Goal: Book appointment/travel/reservation

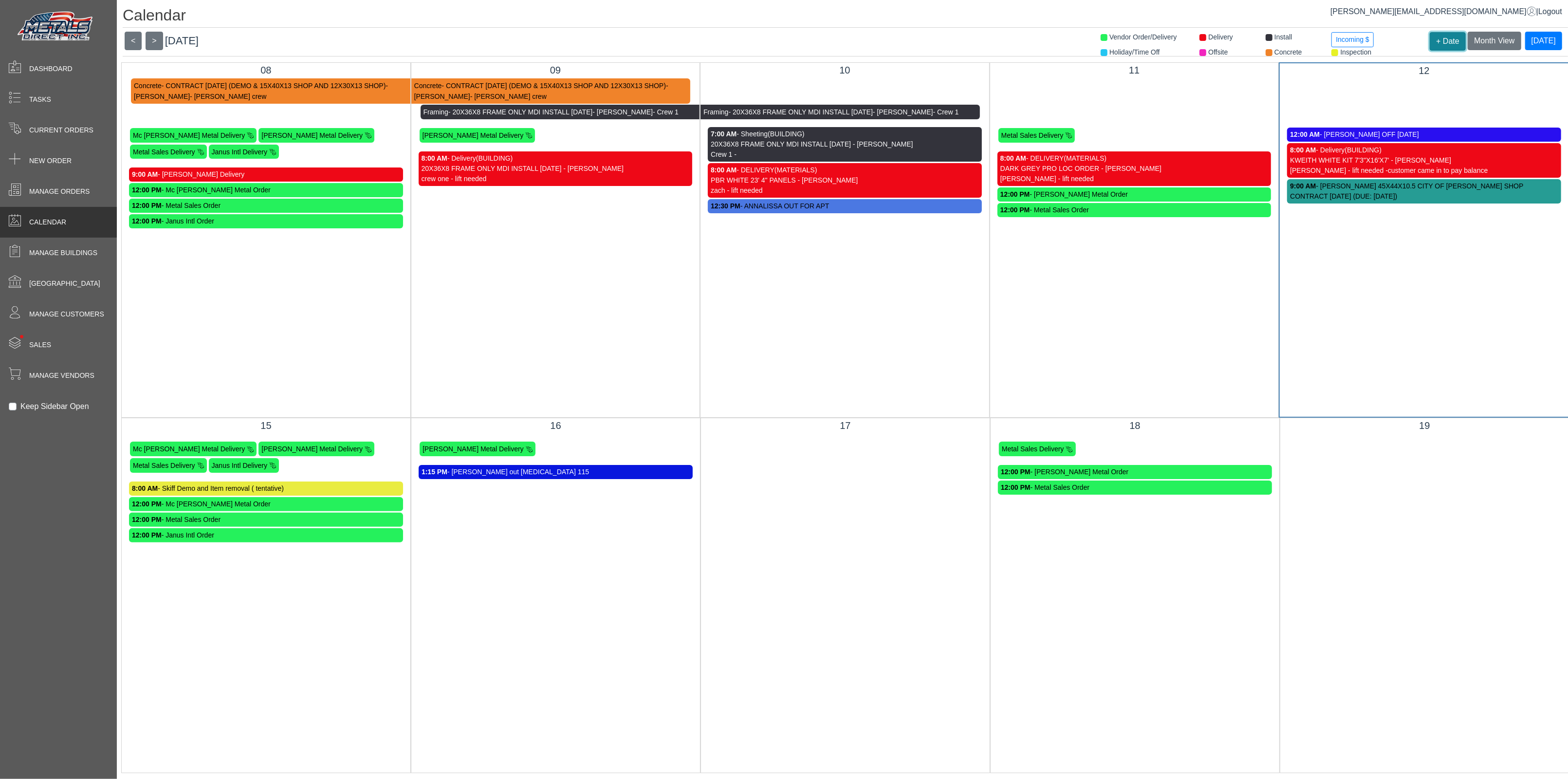
click at [1438, 40] on button "+ Date" at bounding box center [1447, 41] width 36 height 18
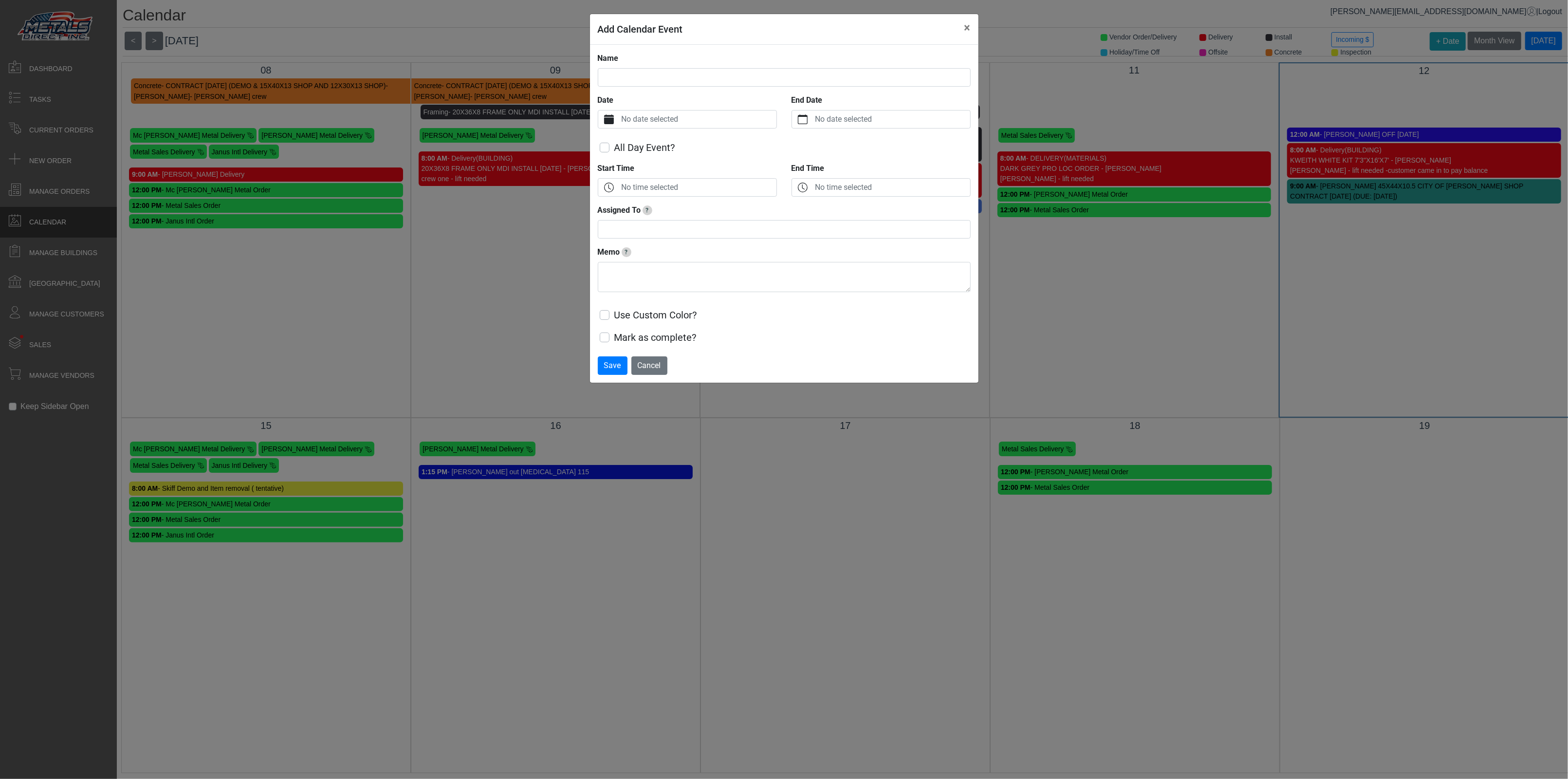
click at [640, 120] on label "No date selected" at bounding box center [698, 119] width 157 height 18
click at [620, 120] on button "Date" at bounding box center [609, 119] width 21 height 18
click at [632, 240] on span "15" at bounding box center [631, 237] width 16 height 16
click at [625, 71] on input "Name" at bounding box center [784, 77] width 373 height 18
click at [971, 28] on button "×" at bounding box center [968, 27] width 22 height 27
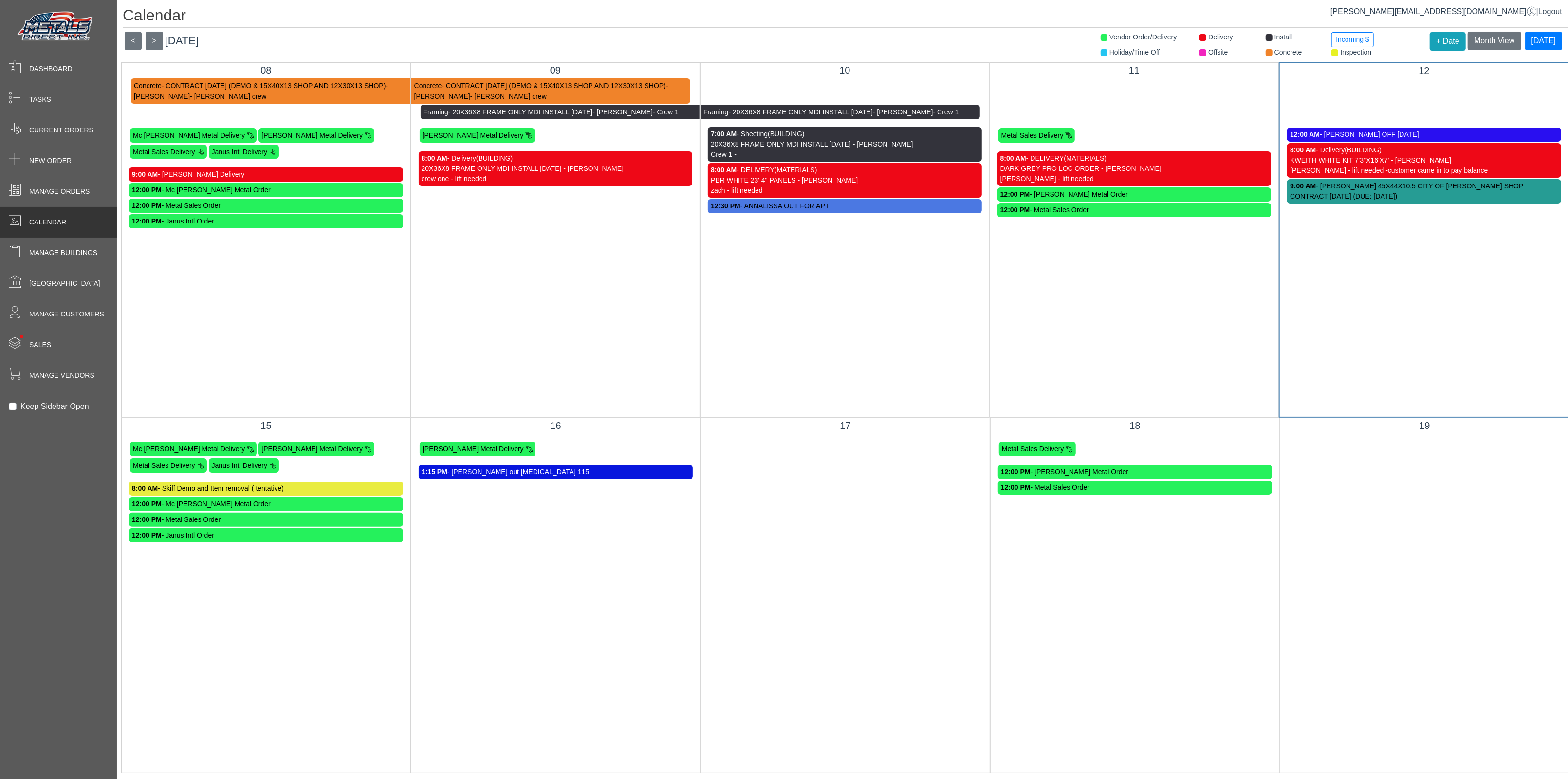
click at [300, 489] on div "8:00 AM - Skiff Demo and Item removal ( tentative)" at bounding box center [266, 488] width 268 height 10
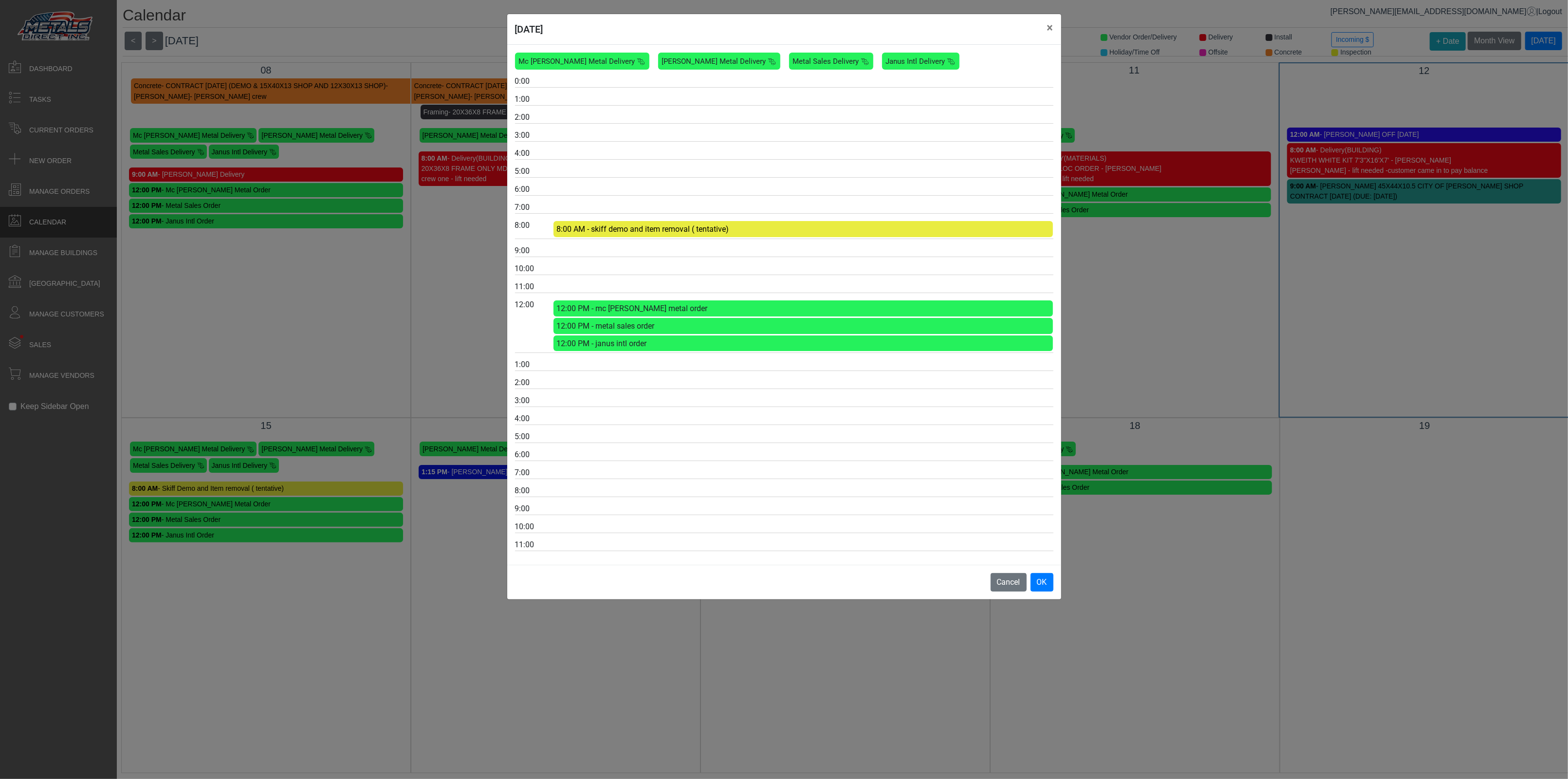
click at [740, 229] on div "8:00 AM - skiff demo and item removal ( tentative)" at bounding box center [803, 229] width 494 height 12
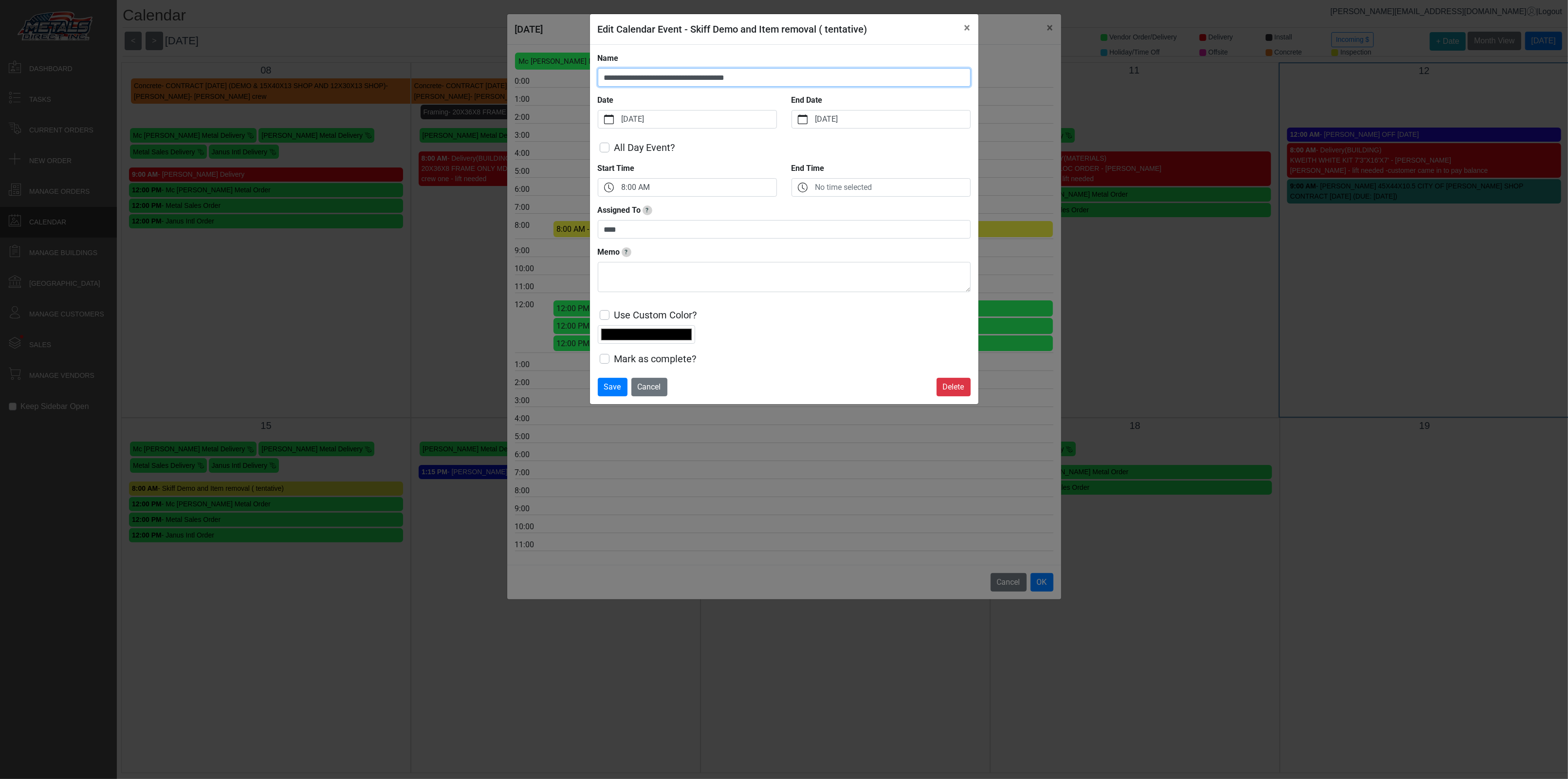
click at [773, 75] on input "**********" at bounding box center [784, 77] width 373 height 18
type input "**********"
click at [609, 386] on span "Save" at bounding box center [612, 386] width 17 height 9
